Goal: Information Seeking & Learning: Check status

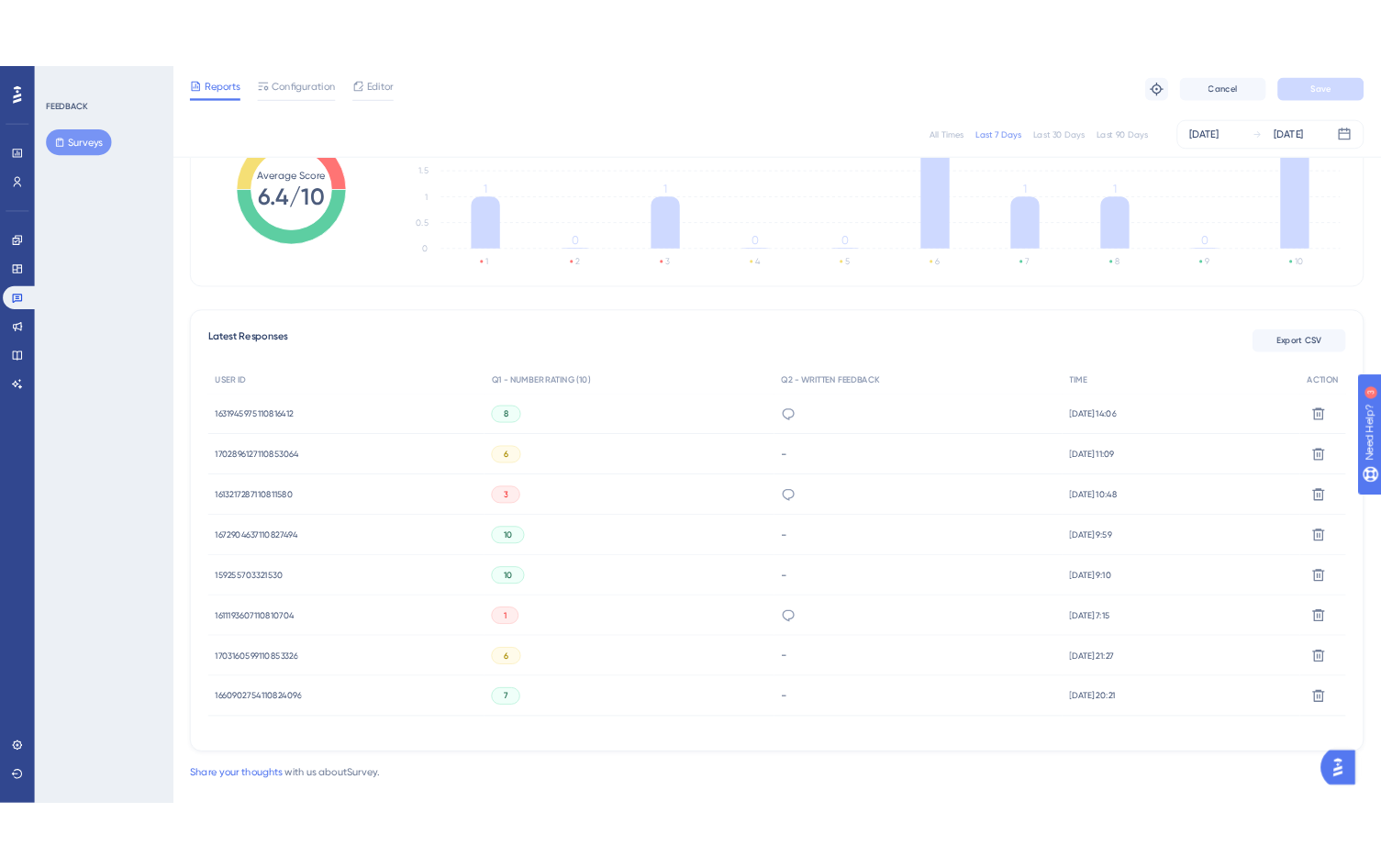
scroll to position [354, 0]
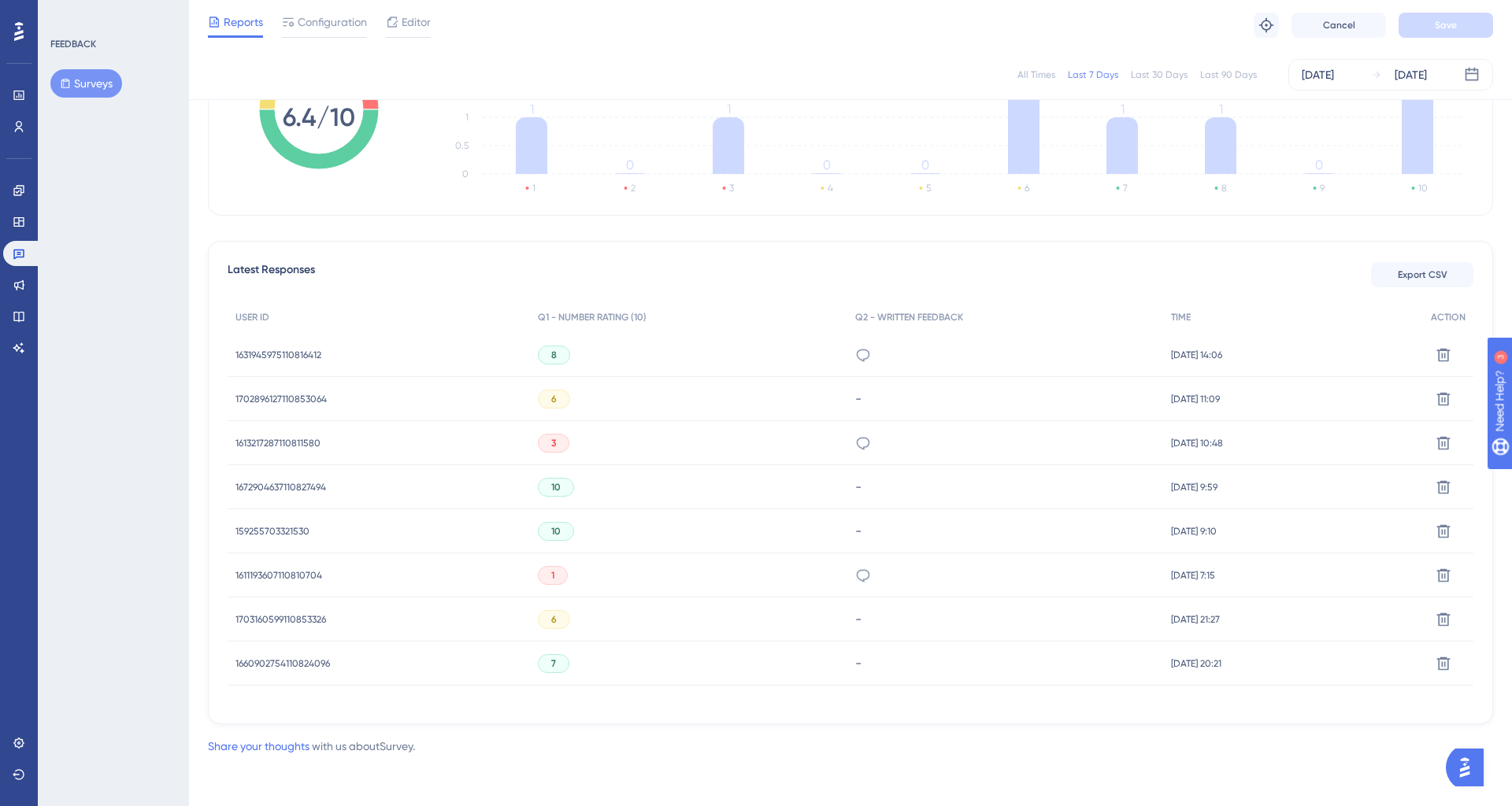
click at [540, 571] on div "1" at bounding box center [553, 575] width 30 height 19
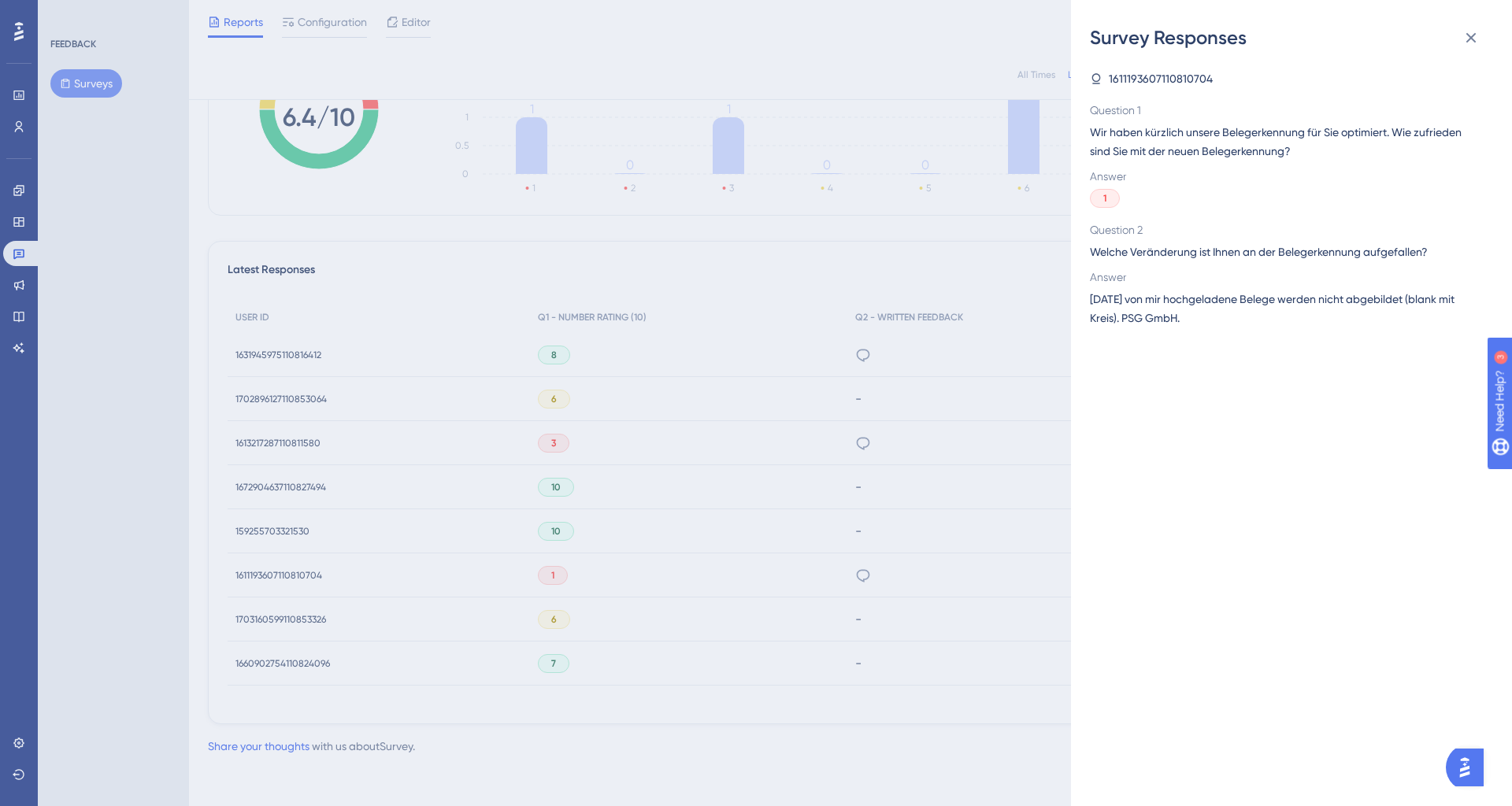
drag, startPoint x: 1107, startPoint y: 193, endPoint x: 1151, endPoint y: 194, distance: 44.0
click at [1151, 194] on div "1" at bounding box center [1285, 198] width 390 height 19
click at [1152, 194] on div "1" at bounding box center [1285, 198] width 390 height 19
click at [1467, 39] on icon at bounding box center [1471, 38] width 19 height 19
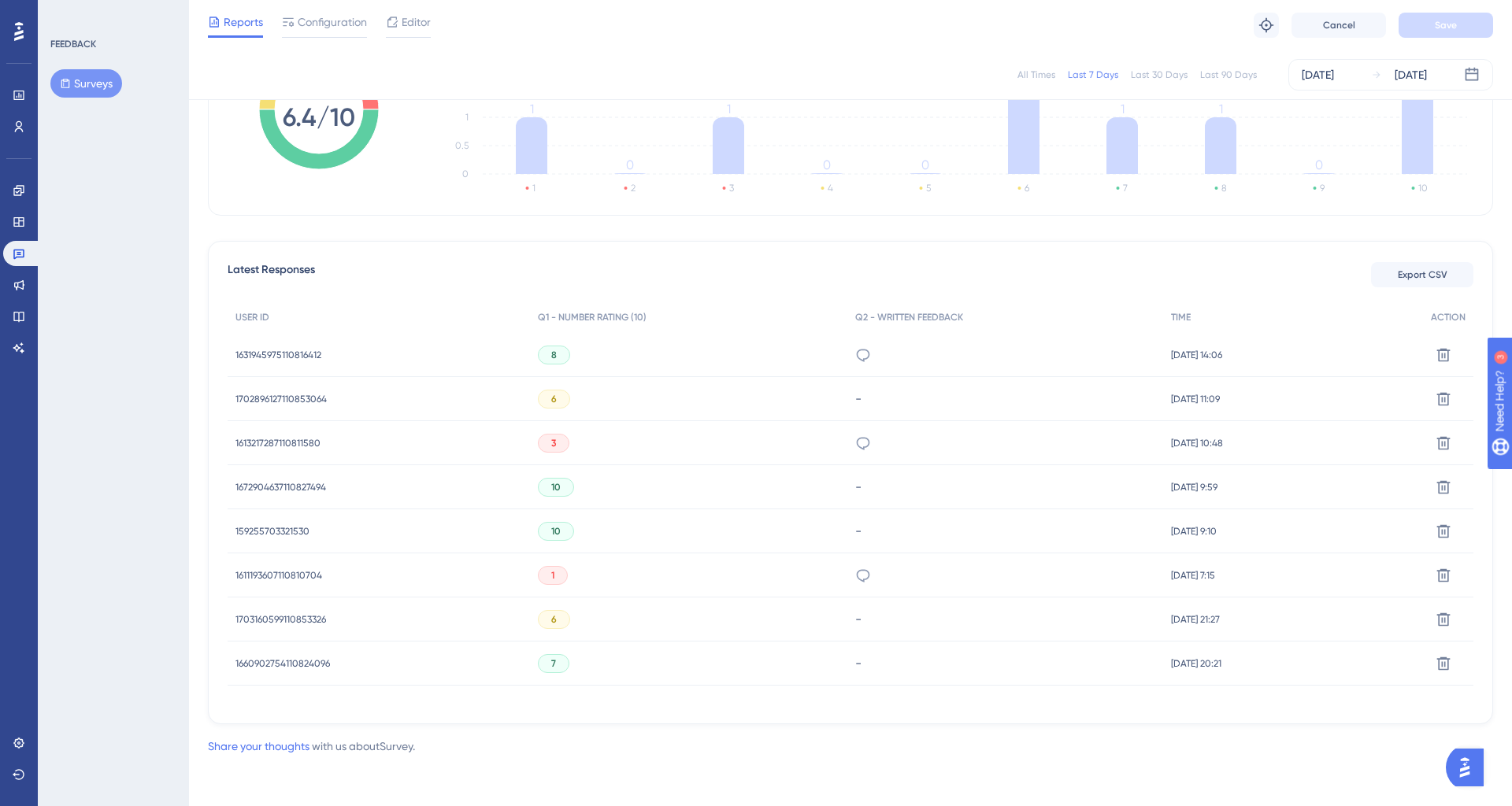
drag, startPoint x: 89, startPoint y: 143, endPoint x: 69, endPoint y: 131, distance: 23.3
click at [89, 143] on div "FEEDBACK Surveys" at bounding box center [113, 403] width 151 height 806
click at [138, 210] on div "FEEDBACK Surveys" at bounding box center [113, 403] width 151 height 806
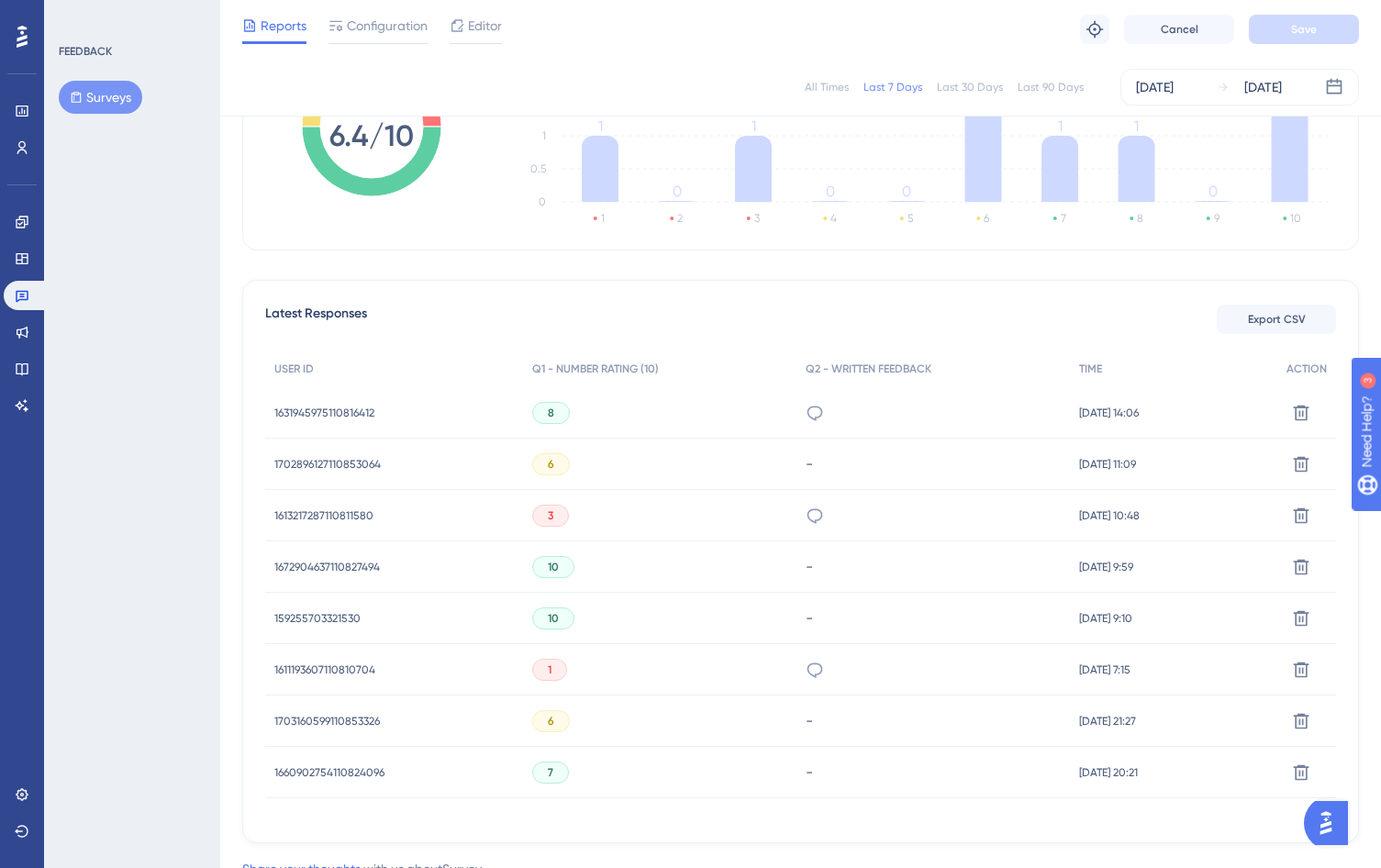
scroll to position [425, 0]
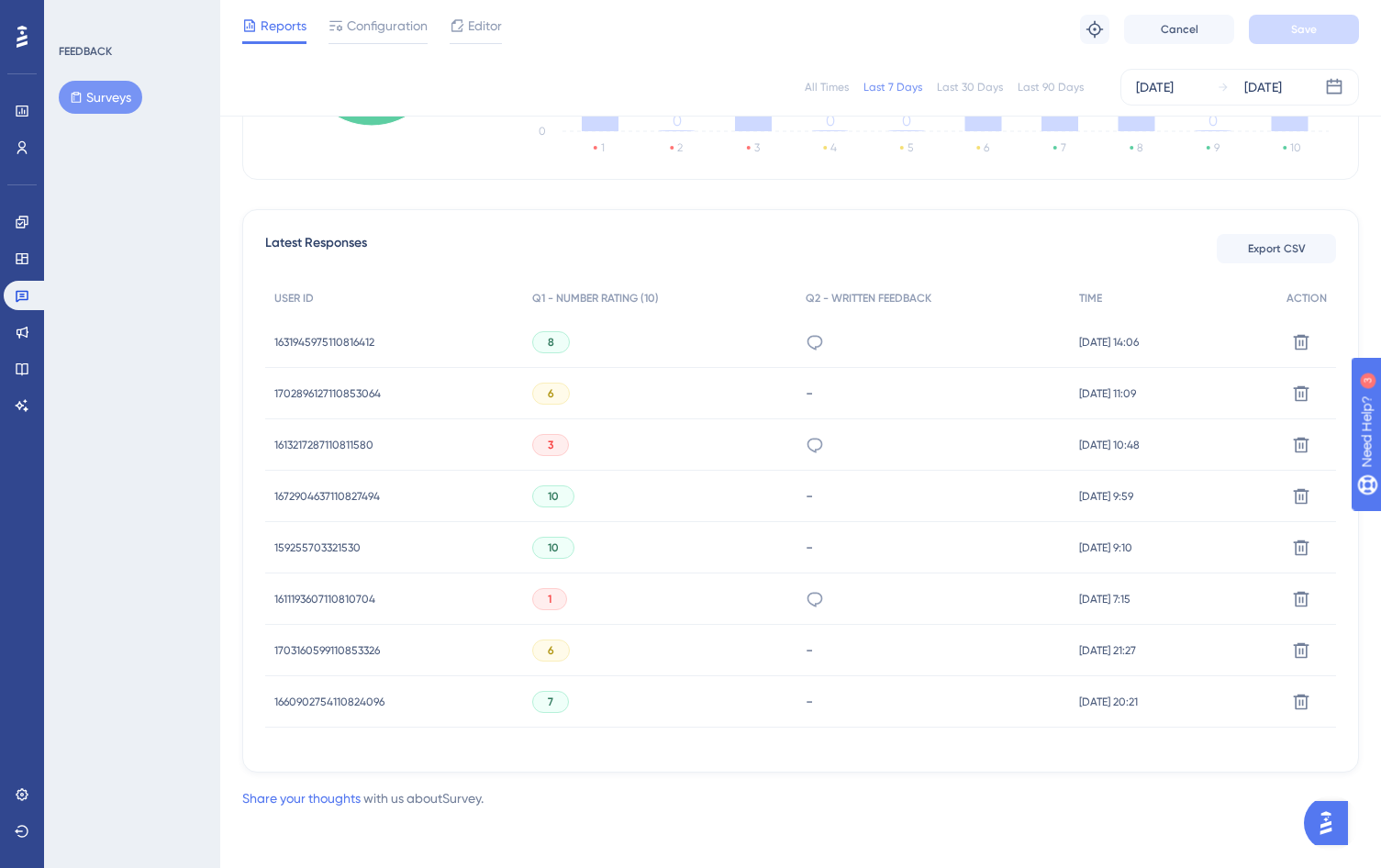
click at [626, 589] on div "1" at bounding box center [660, 599] width 274 height 52
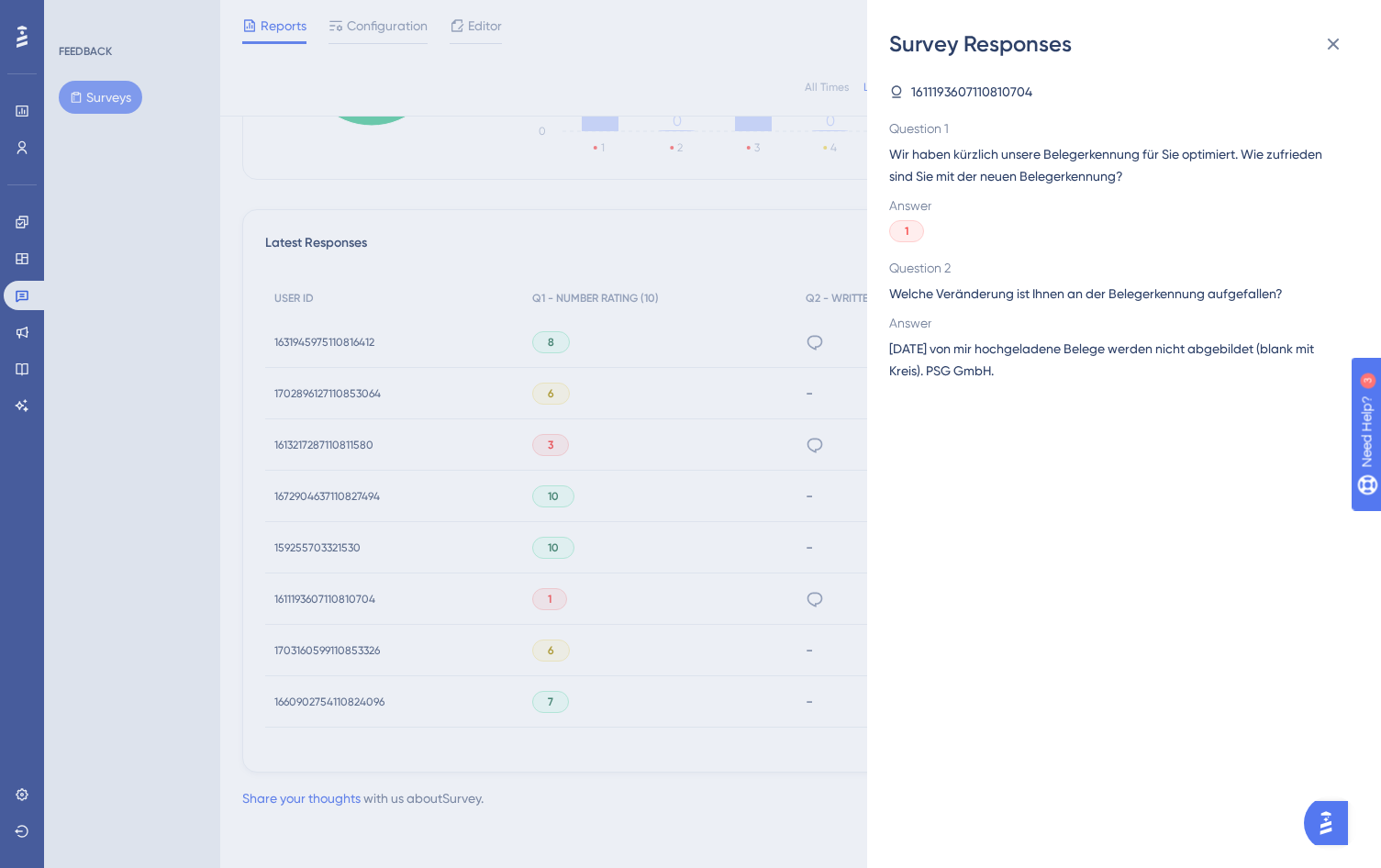
drag, startPoint x: 1044, startPoint y: 381, endPoint x: 883, endPoint y: 353, distance: 163.4
click at [883, 353] on div "Survey Responses 1611193607110810704 Question 1 Wir haben kürzlich unsere Beleg…" at bounding box center [1124, 434] width 514 height 868
click at [1001, 348] on span "[DATE] von mir hochgeladene Belege werden nicht abgebildet (blank mit Kreis). P…" at bounding box center [1117, 360] width 455 height 44
click at [687, 233] on div "Survey Responses 1611193607110810704 Question 1 Wir haben kürzlich unsere Beleg…" at bounding box center [690, 434] width 1381 height 868
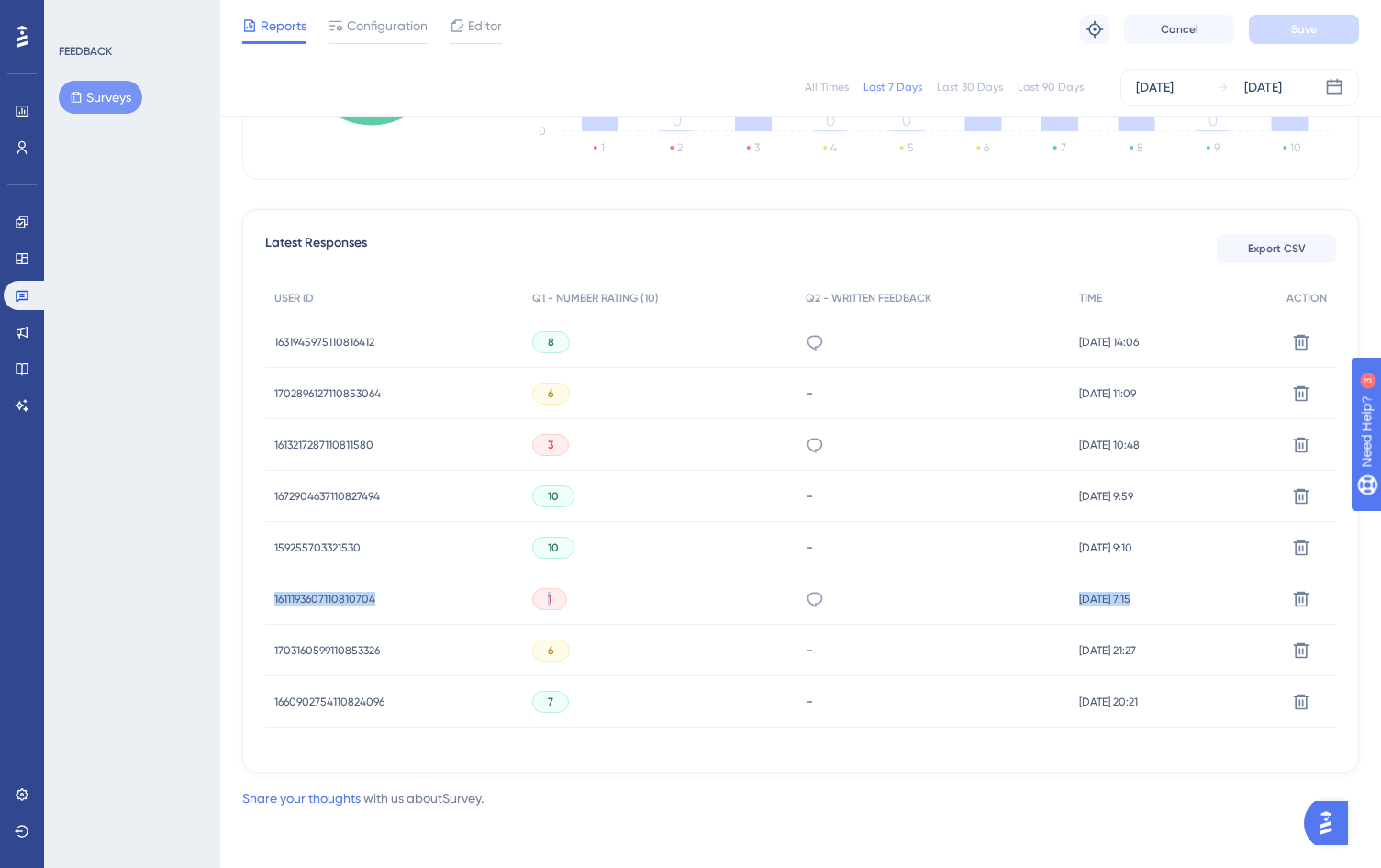
drag, startPoint x: 275, startPoint y: 597, endPoint x: 1337, endPoint y: 589, distance: 1062.0
click at [1338, 589] on div "Latest Responses Export CSV USER ID Q1 - NUMBER RATING (10) Q2 - WRITTEN FEEDBA…" at bounding box center [800, 491] width 1117 height 563
click at [627, 608] on div "1" at bounding box center [660, 599] width 274 height 52
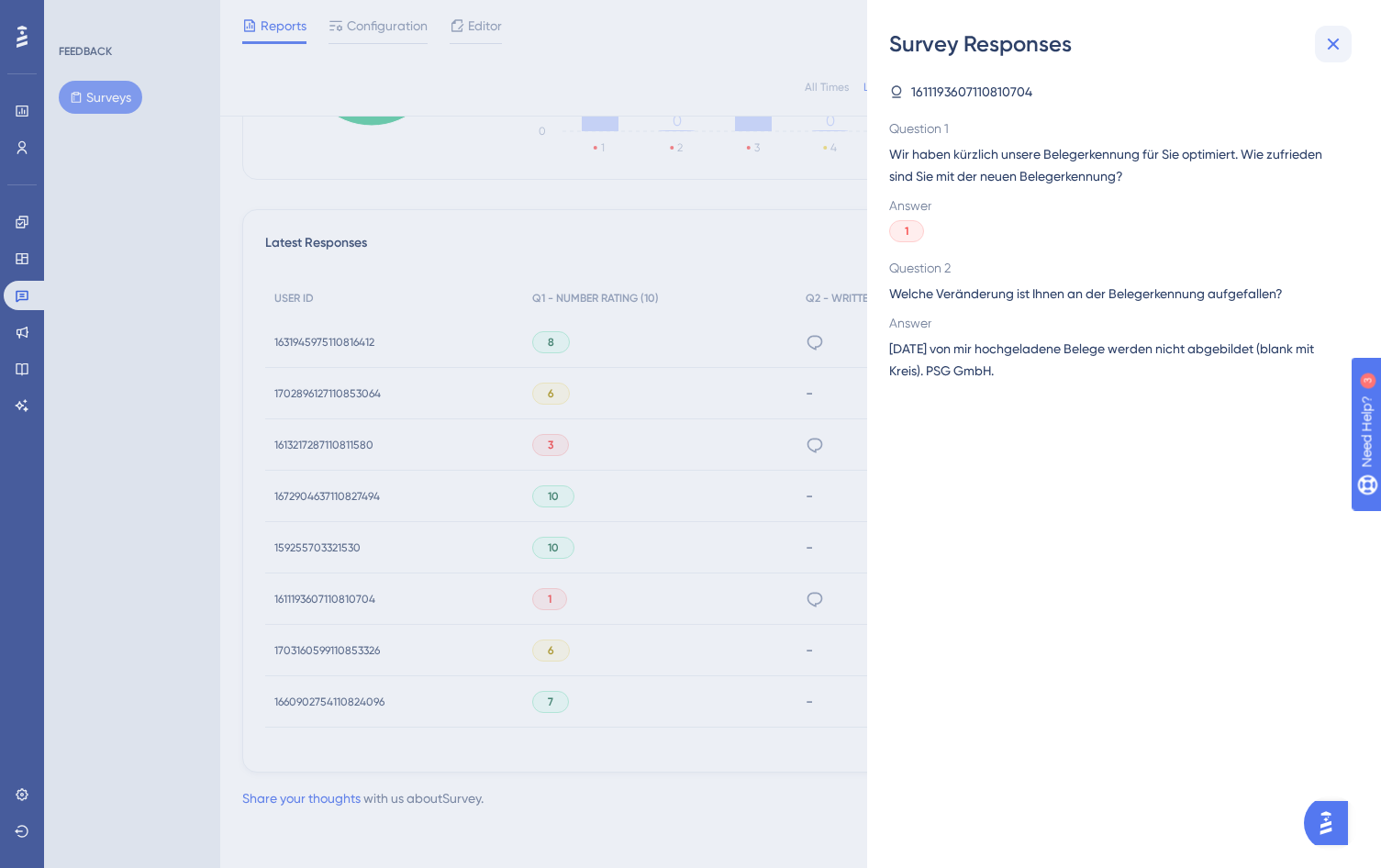
click at [1321, 44] on button at bounding box center [1333, 44] width 37 height 37
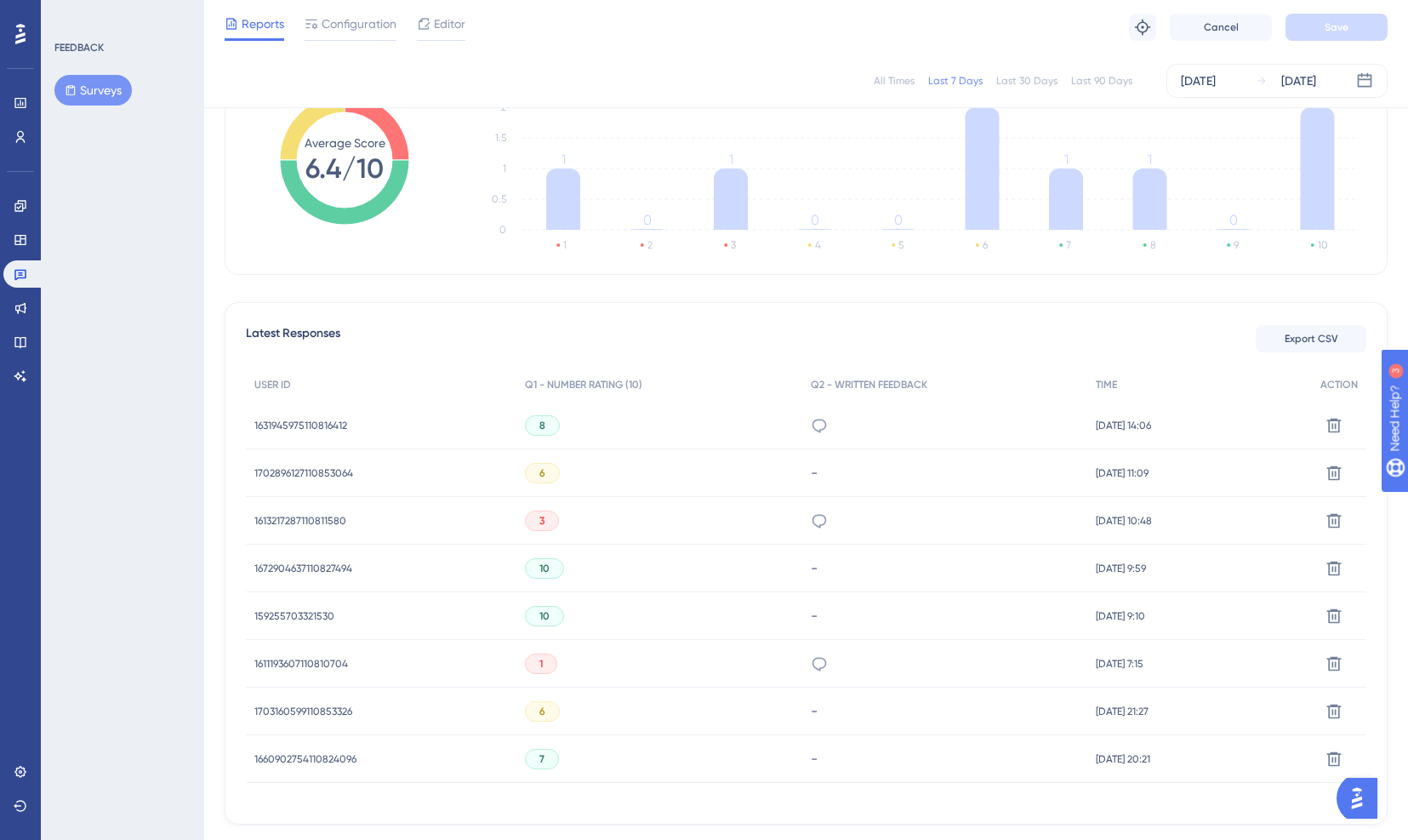
scroll to position [290, 0]
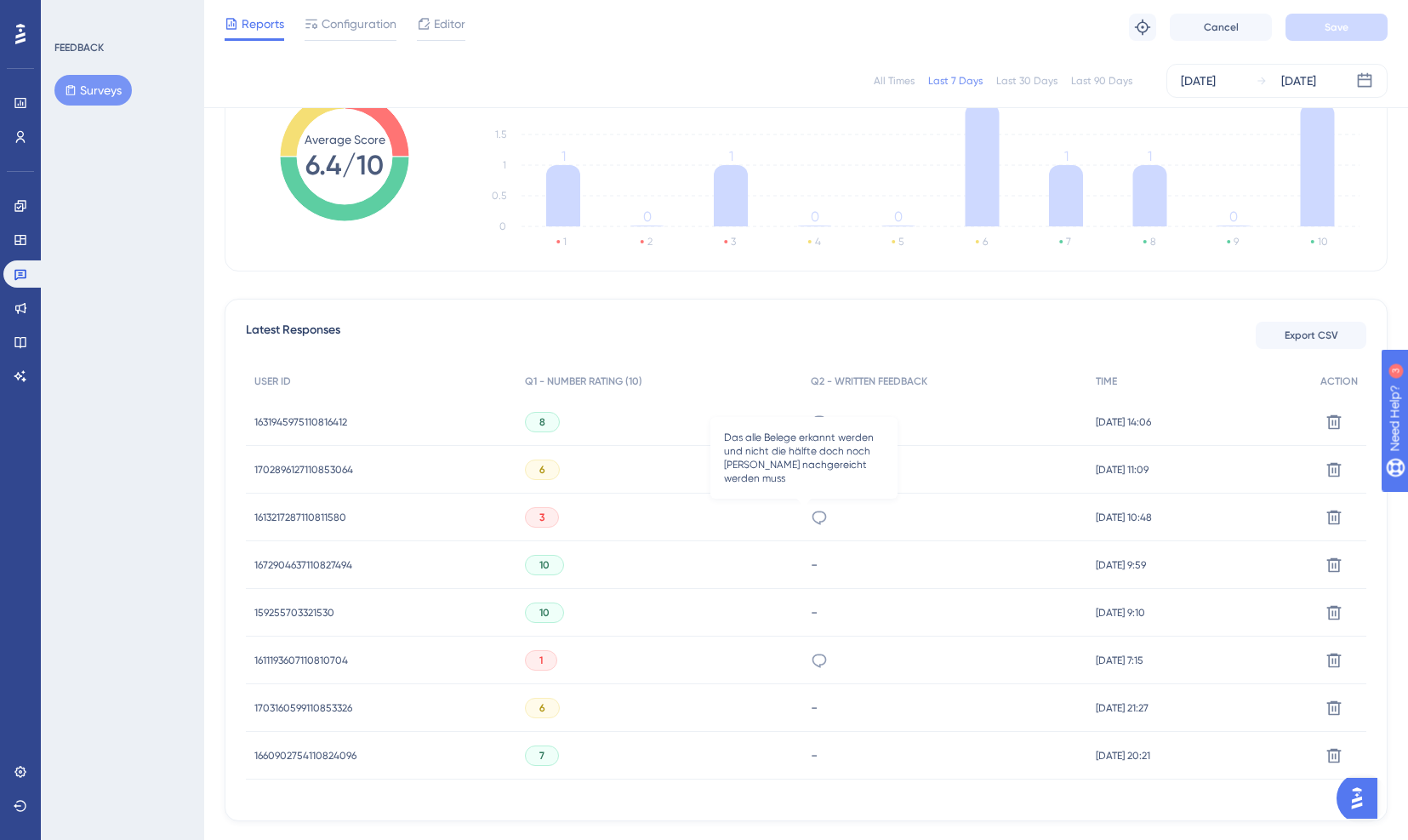
click at [811, 520] on icon at bounding box center [820, 517] width 17 height 17
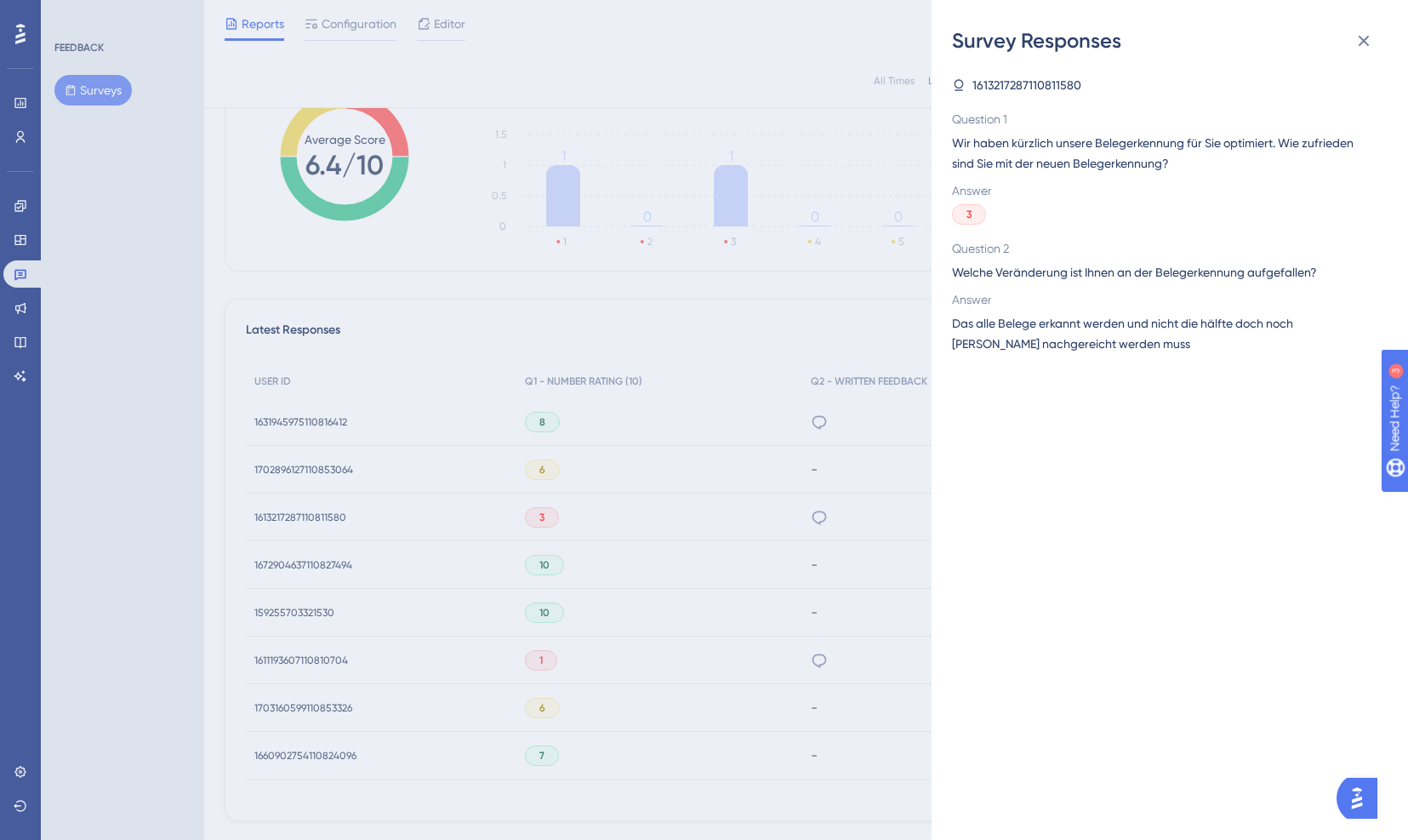
click at [541, 312] on div "Survey Responses 1613217287110811580 Question 1 Wir haben kürzlich unsere Beleg…" at bounding box center [704, 420] width 1408 height 840
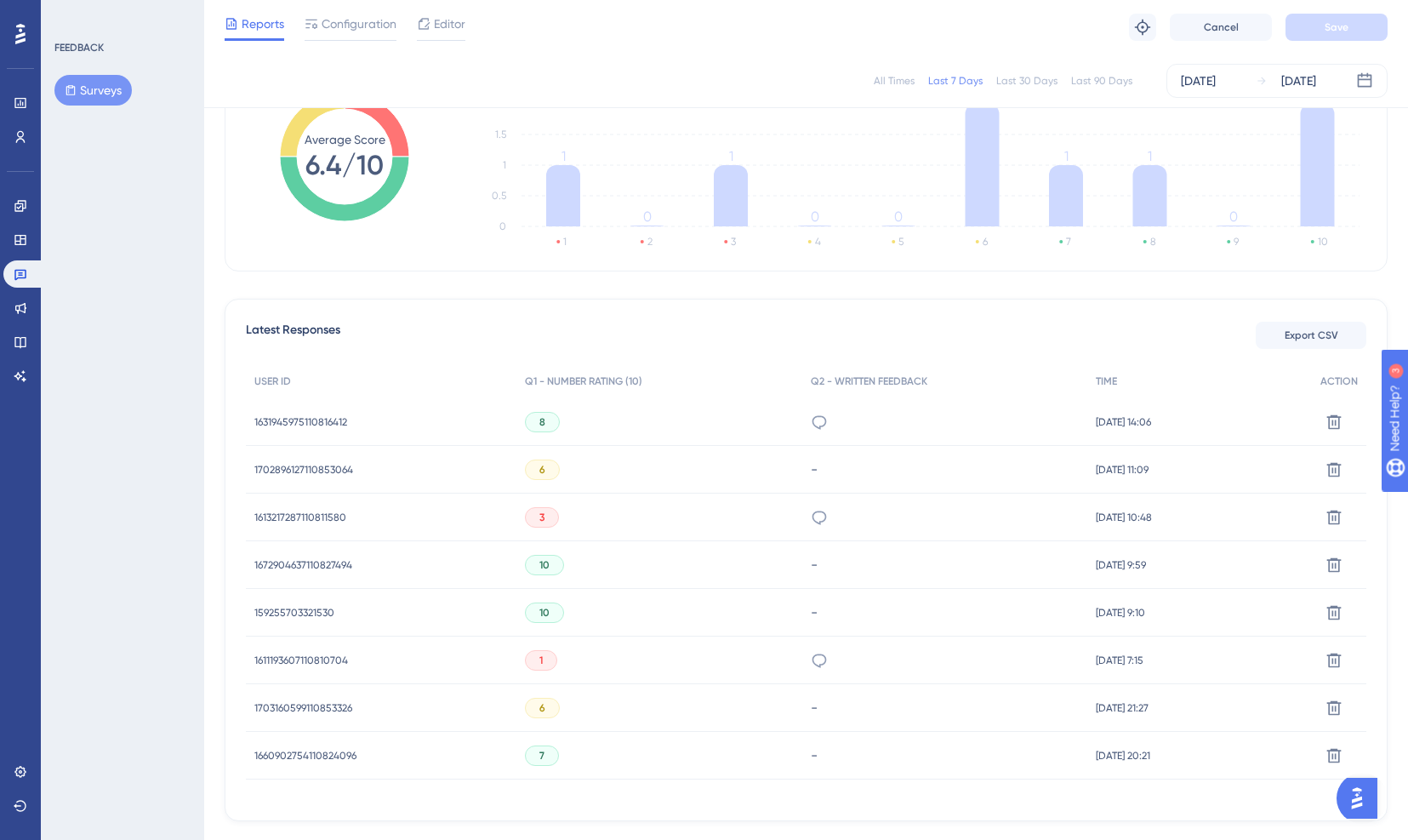
click at [536, 707] on div "6" at bounding box center [542, 708] width 35 height 20
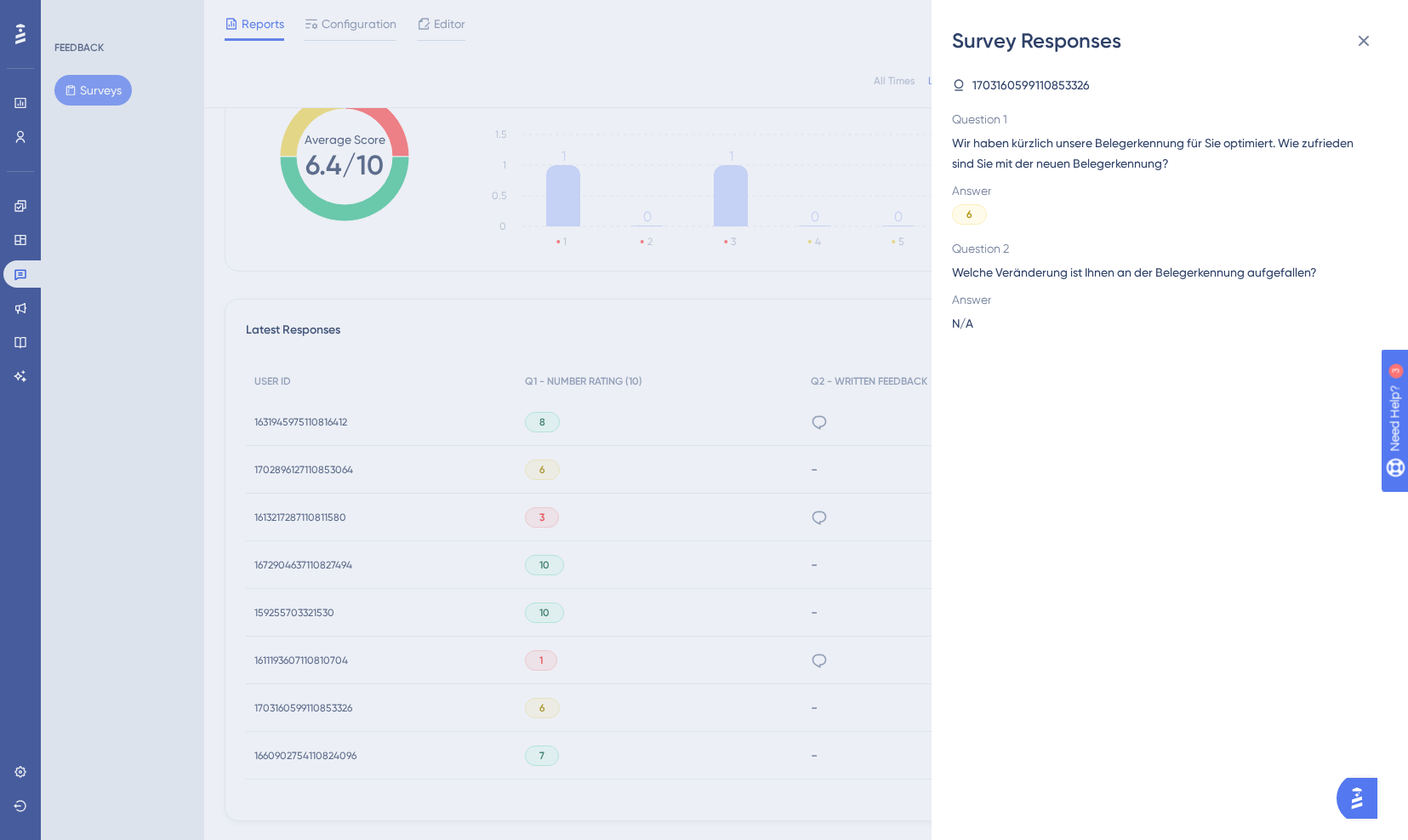
click at [714, 725] on div "Survey Responses 1703160599110853326 Question 1 Wir haben kürzlich unsere Beleg…" at bounding box center [704, 420] width 1408 height 840
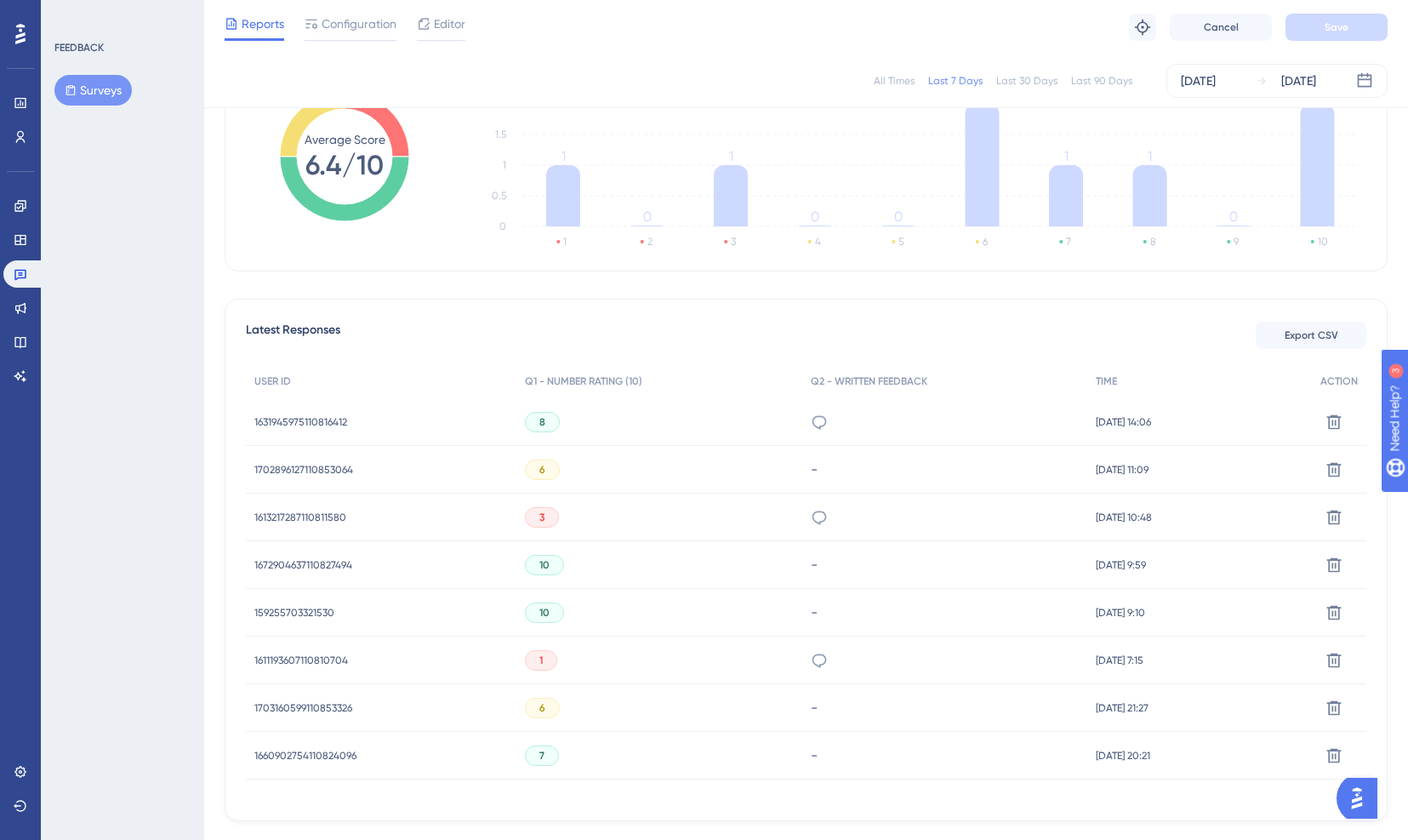
click at [540, 465] on div "6" at bounding box center [542, 470] width 35 height 20
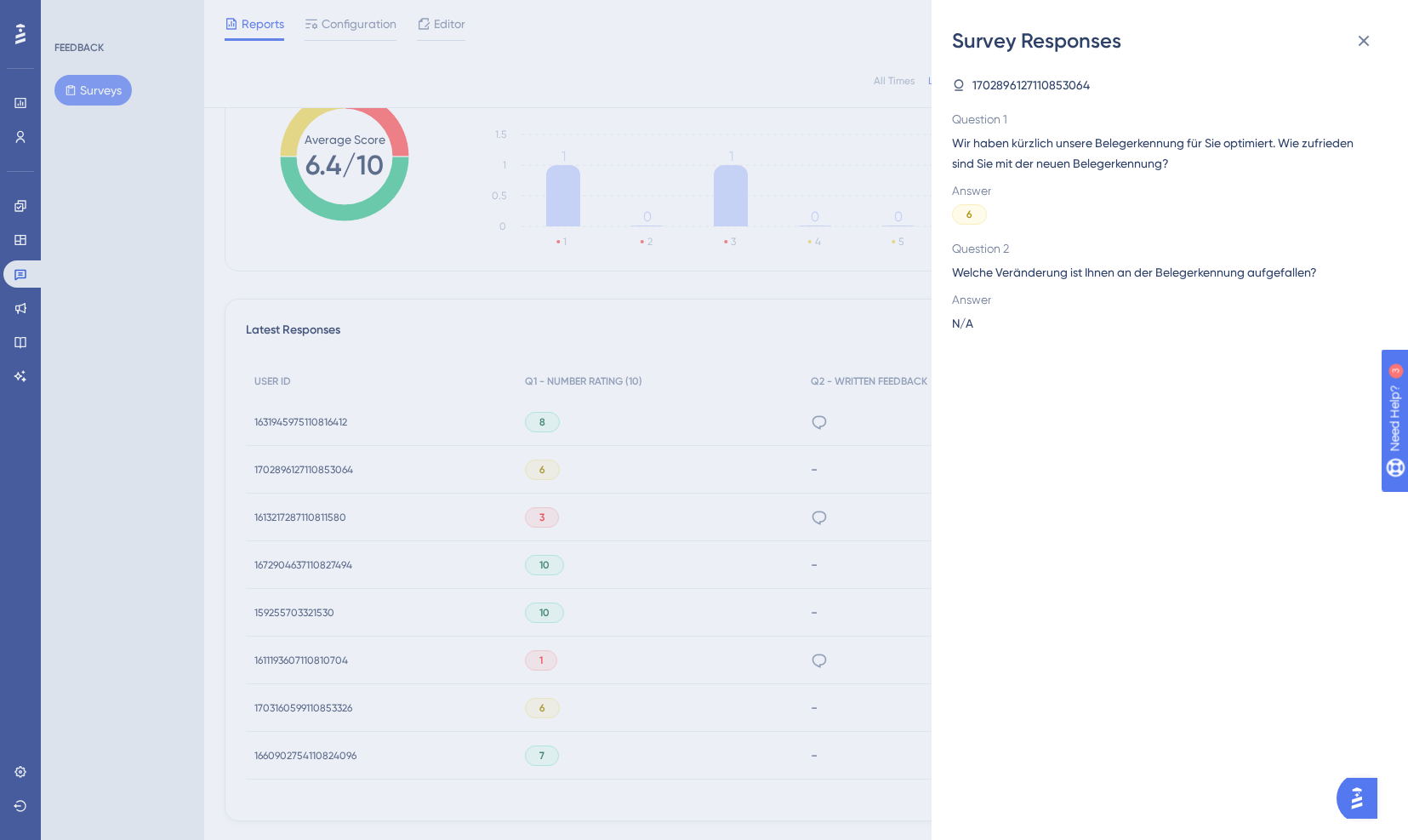
click at [505, 260] on div "Survey Responses 1702896127110853064 Question 1 Wir haben kürzlich unsere Beleg…" at bounding box center [704, 420] width 1408 height 840
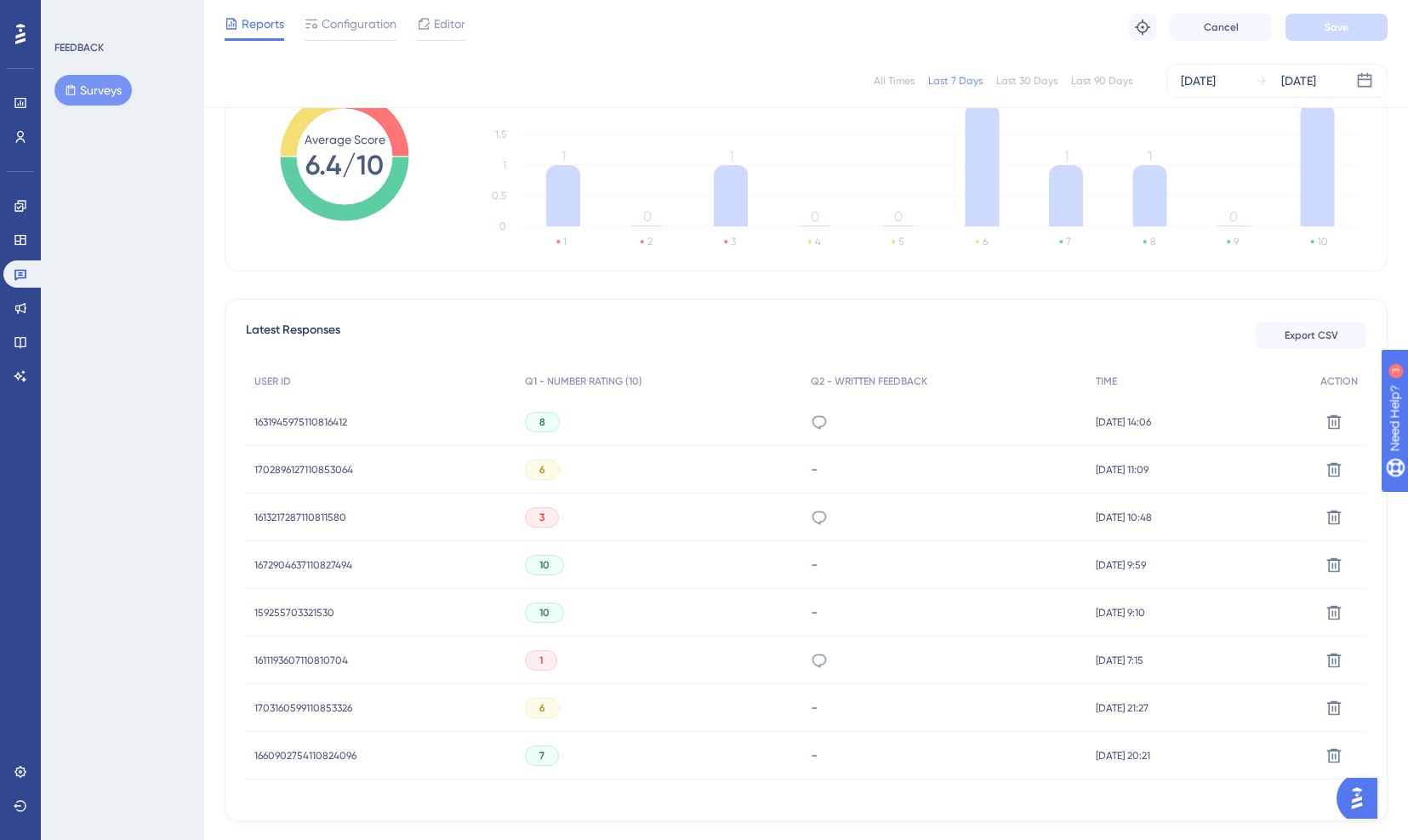
click at [539, 421] on div "8" at bounding box center [542, 422] width 35 height 20
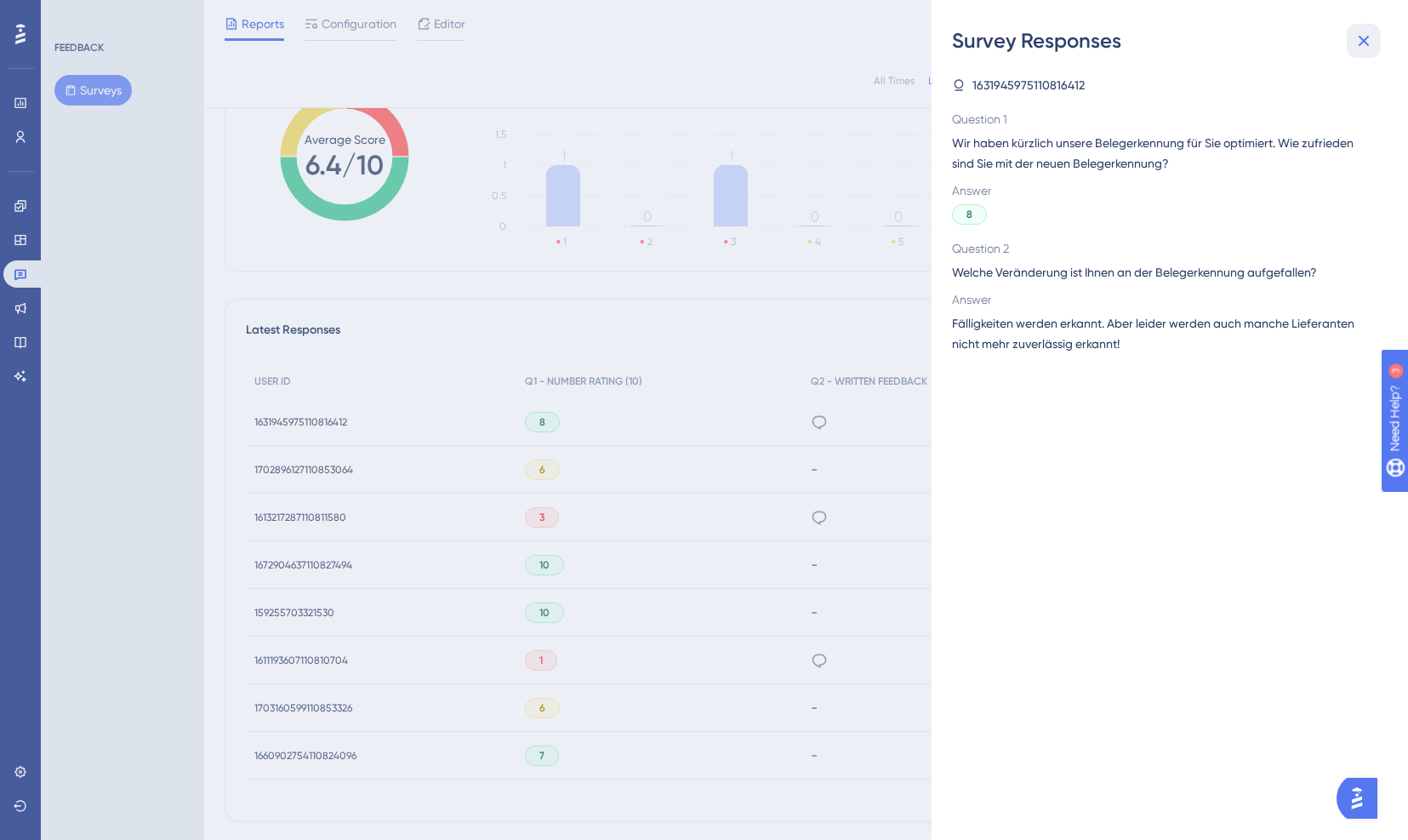
click at [1376, 42] on button at bounding box center [1364, 41] width 34 height 34
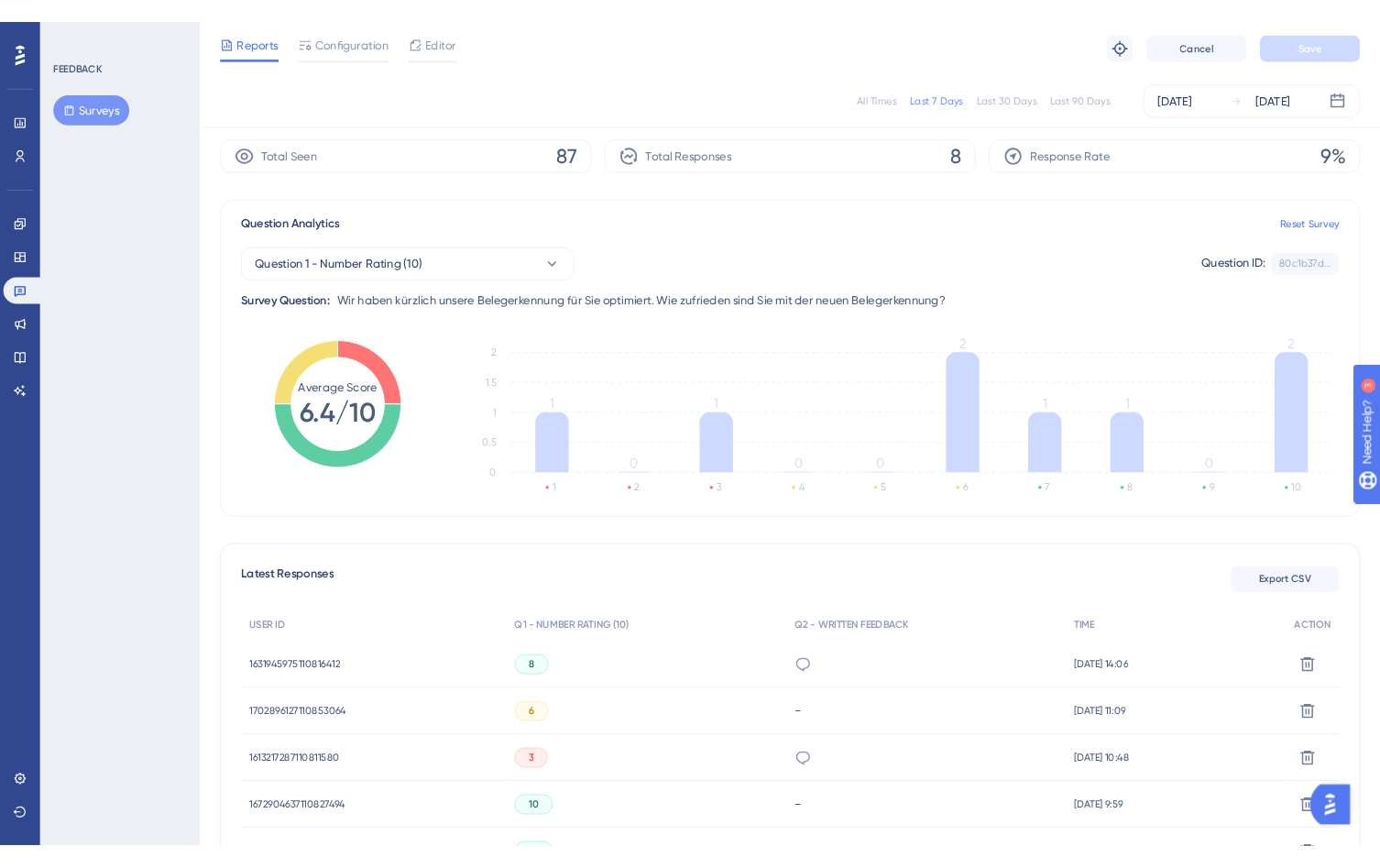
scroll to position [68, 0]
